Goal: Information Seeking & Learning: Get advice/opinions

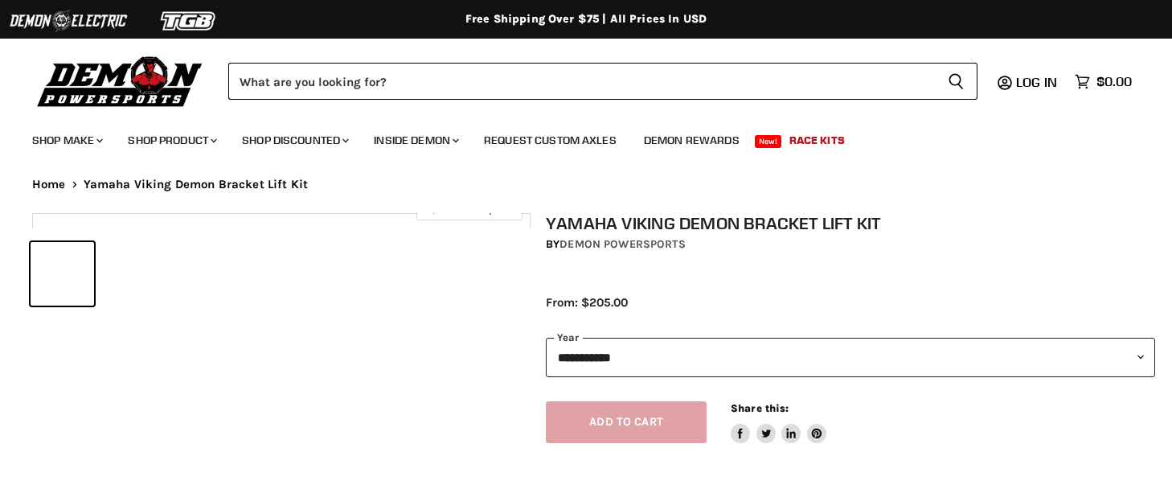
select select "******"
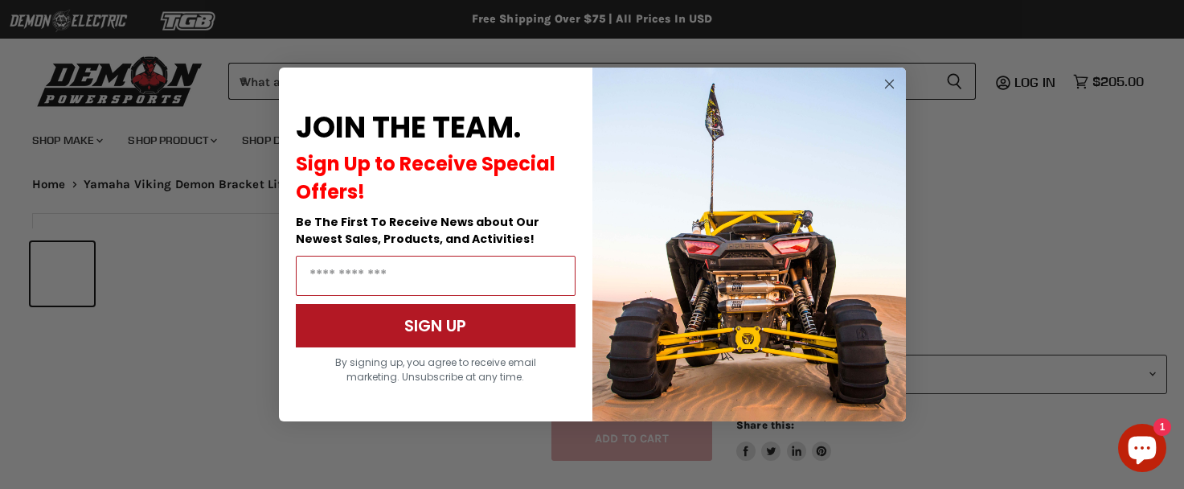
scroll to position [489, 0]
